Goal: Book appointment/travel/reservation

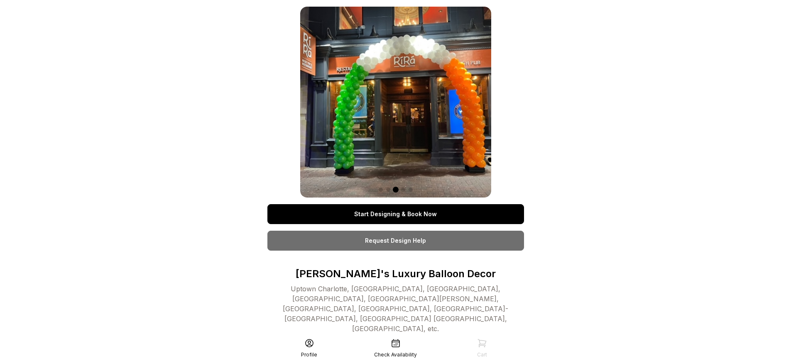
click at [395, 214] on link "Start Designing & Book Now" at bounding box center [395, 214] width 256 height 20
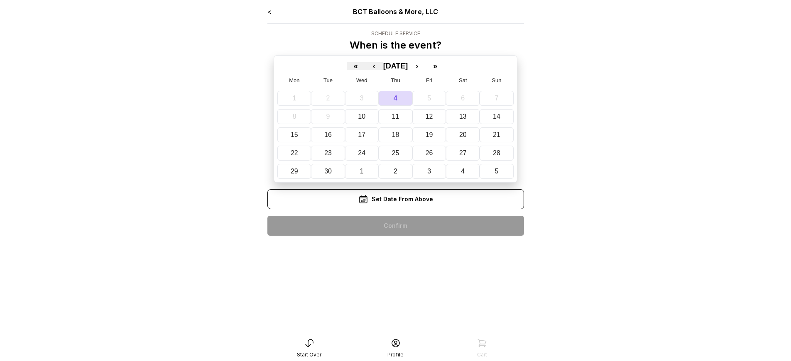
click at [395, 226] on div "< BCT Balloons & More, LLC Schedule Service When is the event? « ‹ September 20…" at bounding box center [395, 125] width 256 height 236
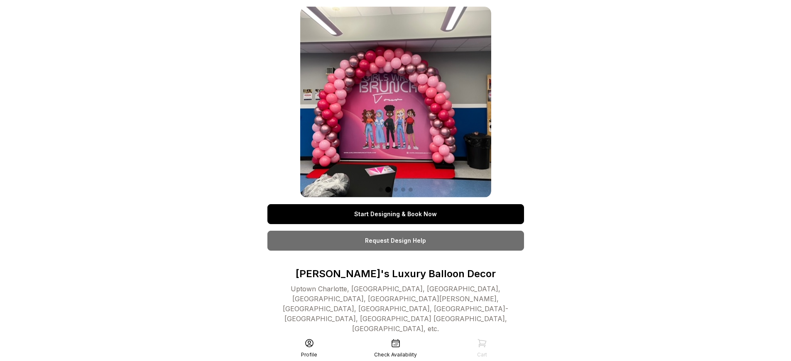
click at [395, 214] on link "Start Designing & Book Now" at bounding box center [395, 214] width 256 height 20
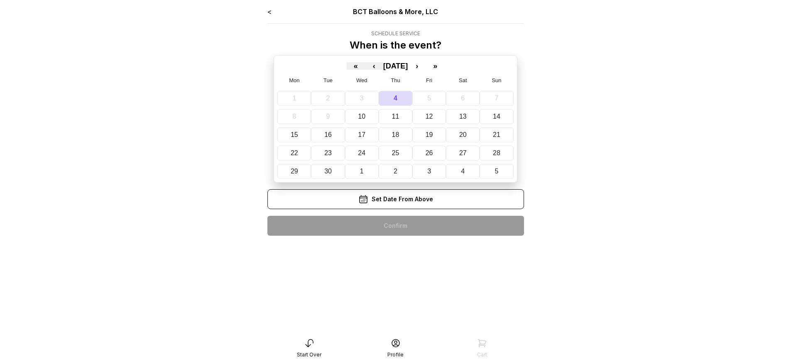
click at [395, 226] on div "< BCT Balloons & More, LLC Schedule Service When is the event? « ‹ September 20…" at bounding box center [395, 125] width 256 height 236
